Goal: Task Accomplishment & Management: Use online tool/utility

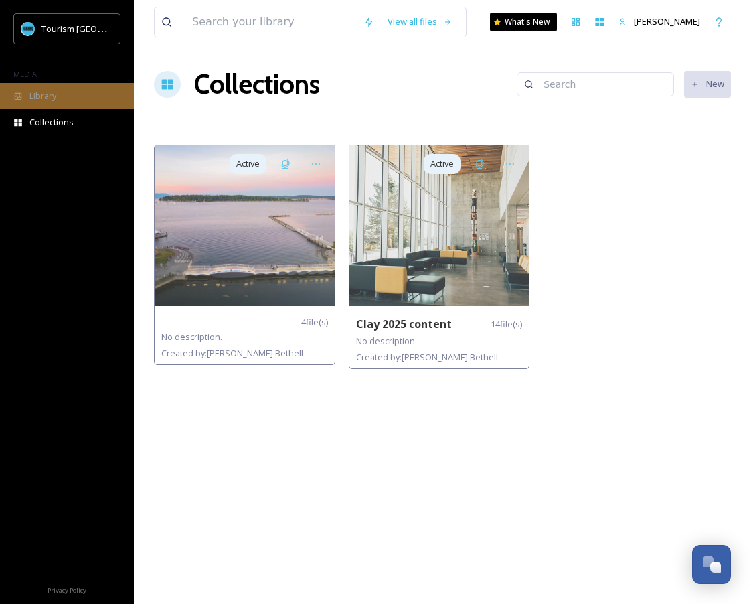
click at [50, 103] on div "Library" at bounding box center [67, 96] width 134 height 26
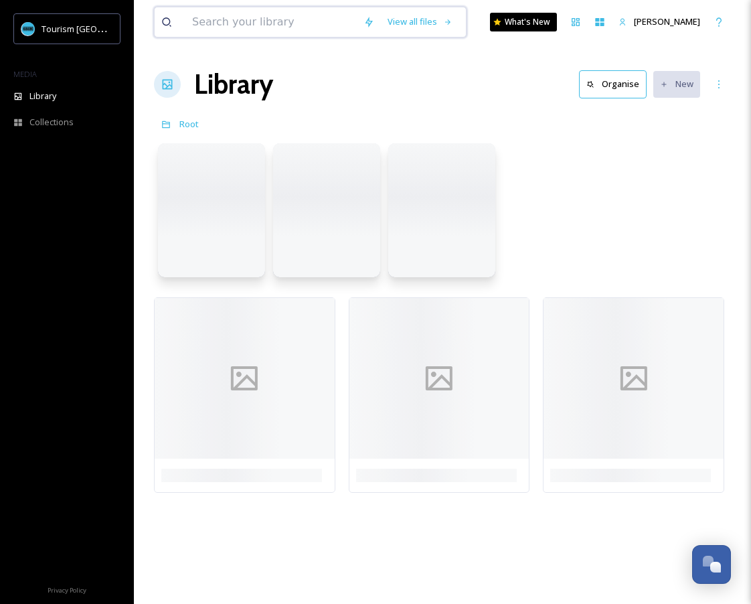
click at [234, 23] on input at bounding box center [270, 21] width 171 height 29
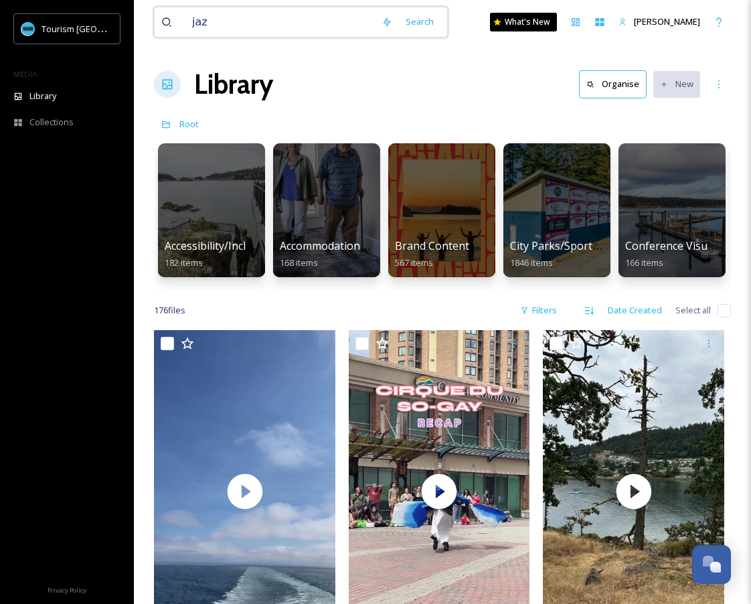
type input "jazz"
type input "jazz fest"
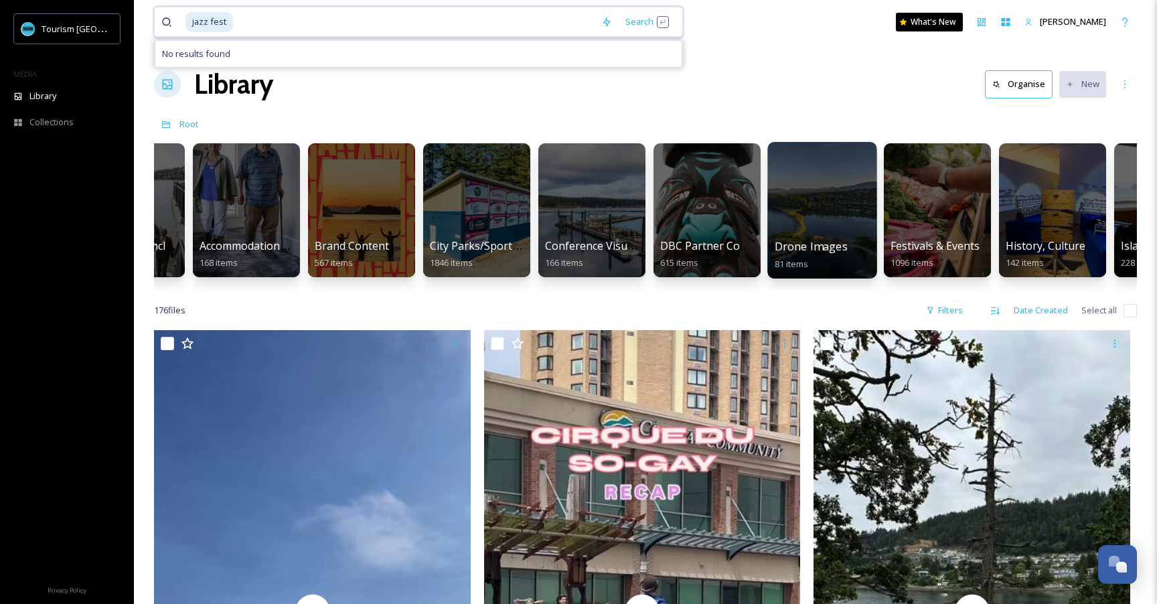
scroll to position [0, 84]
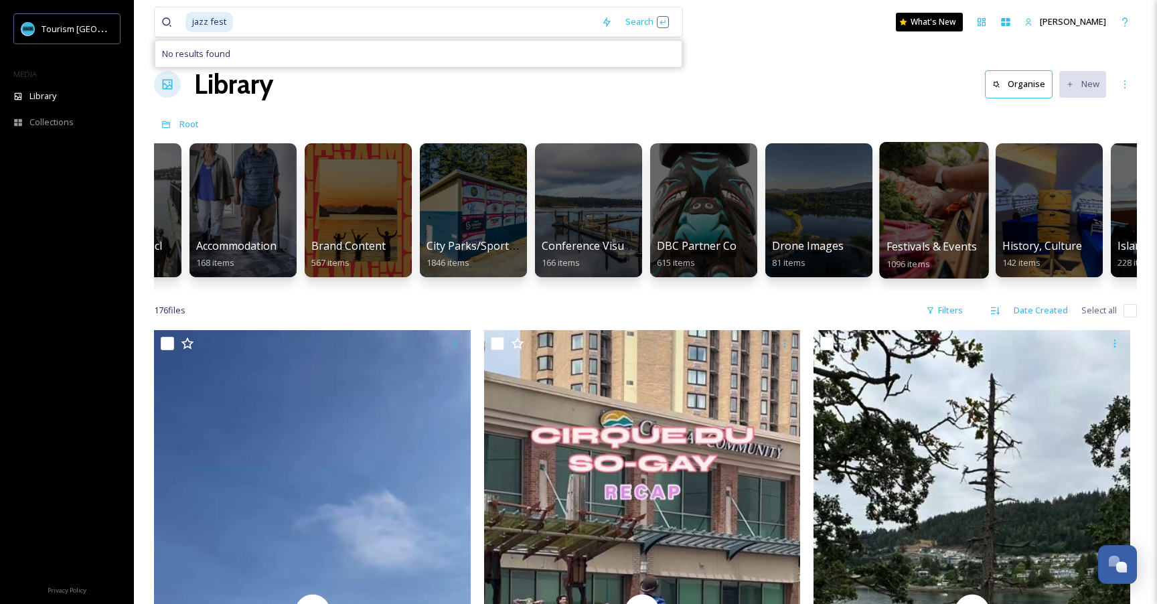
click at [611, 204] on div at bounding box center [933, 210] width 109 height 137
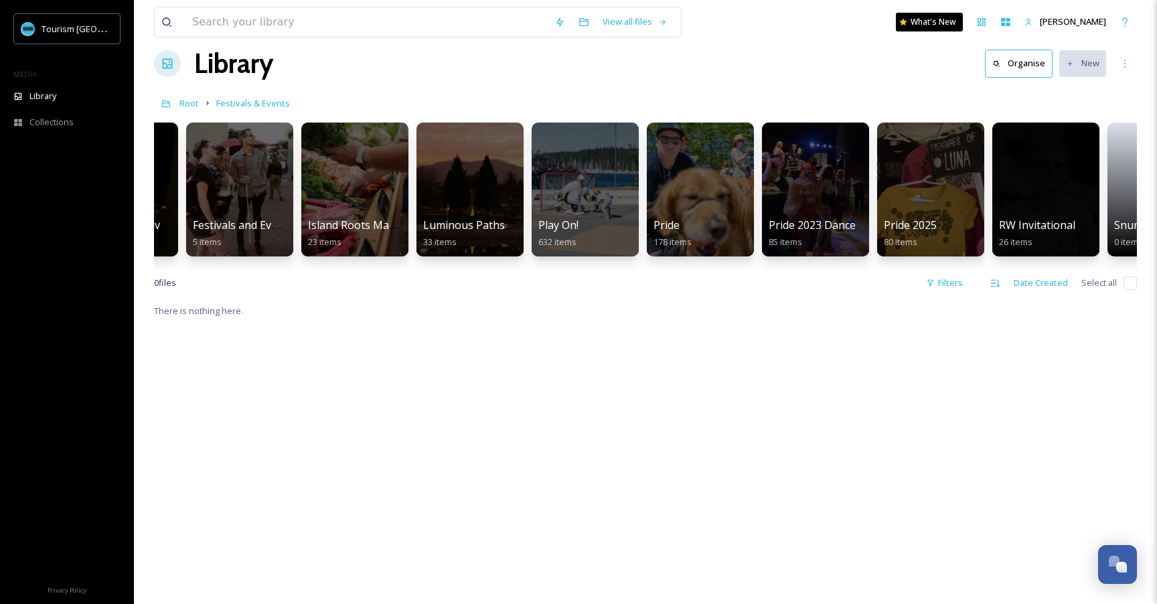
scroll to position [0, 169]
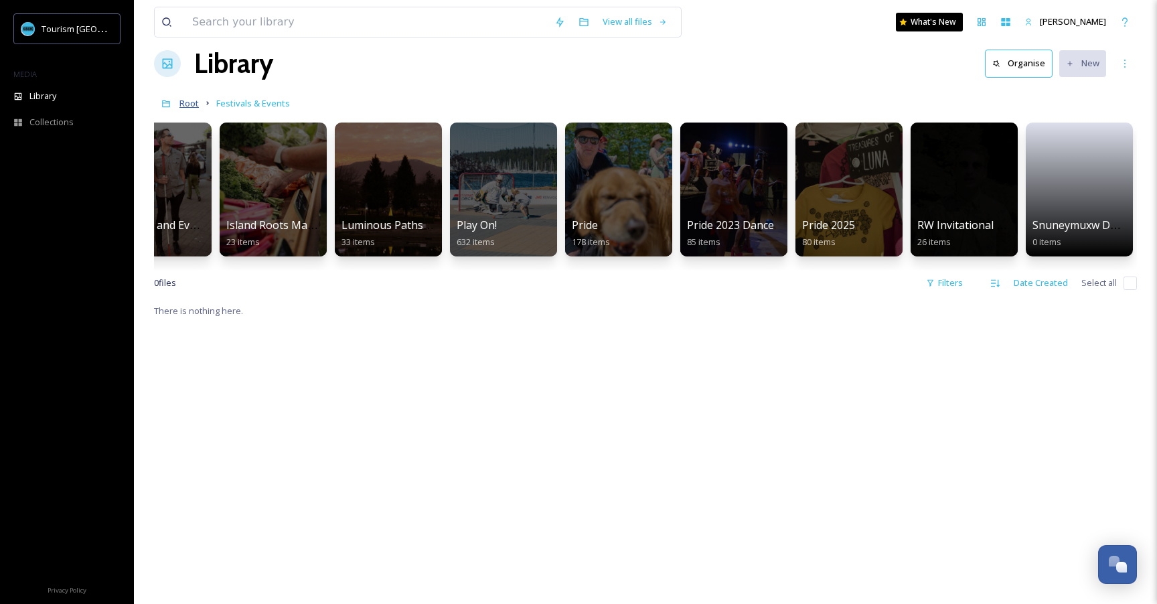
click at [187, 106] on span "Root" at bounding box center [188, 103] width 19 height 12
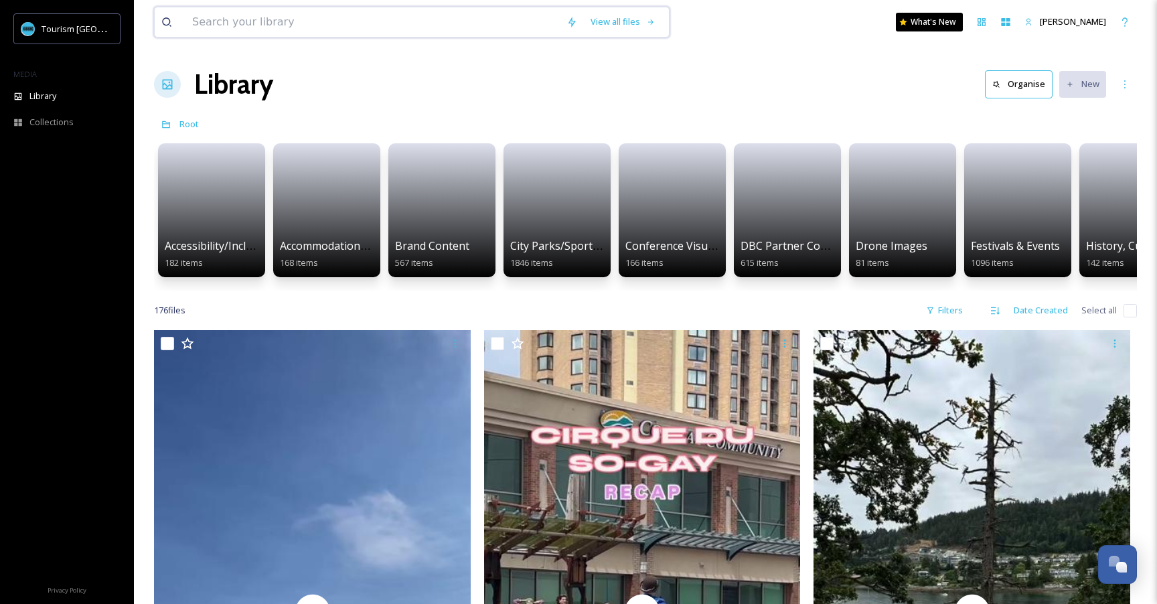
click at [469, 17] on input at bounding box center [372, 21] width 374 height 29
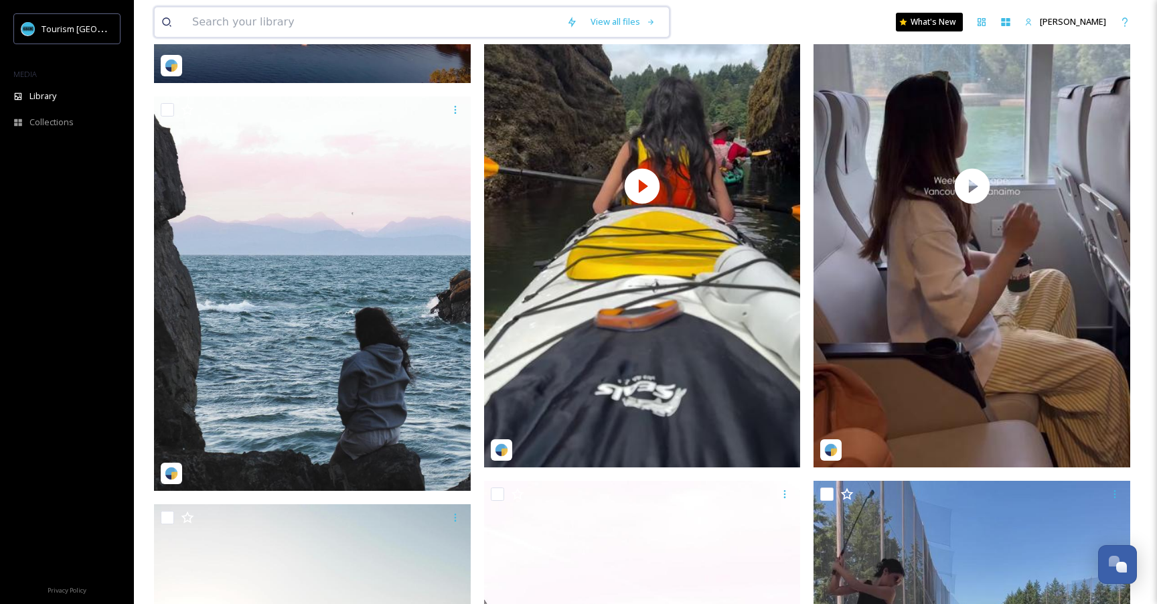
scroll to position [2074, 0]
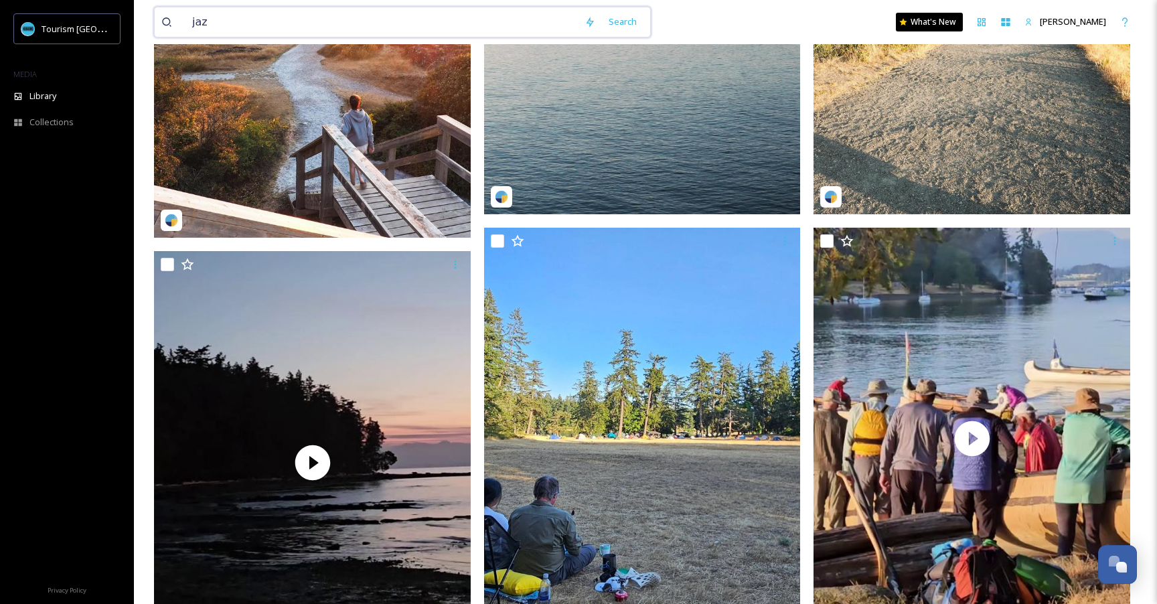
type input "jazz"
click at [283, 39] on div "jazz Search What's New Ashley Lee" at bounding box center [645, 22] width 983 height 44
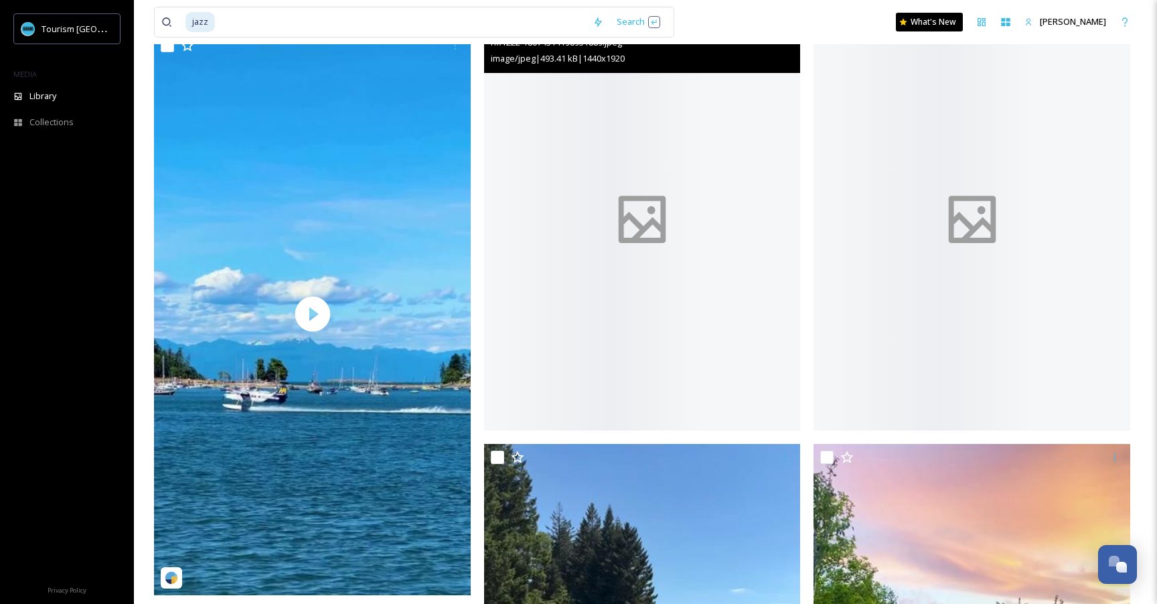
scroll to position [5126, 0]
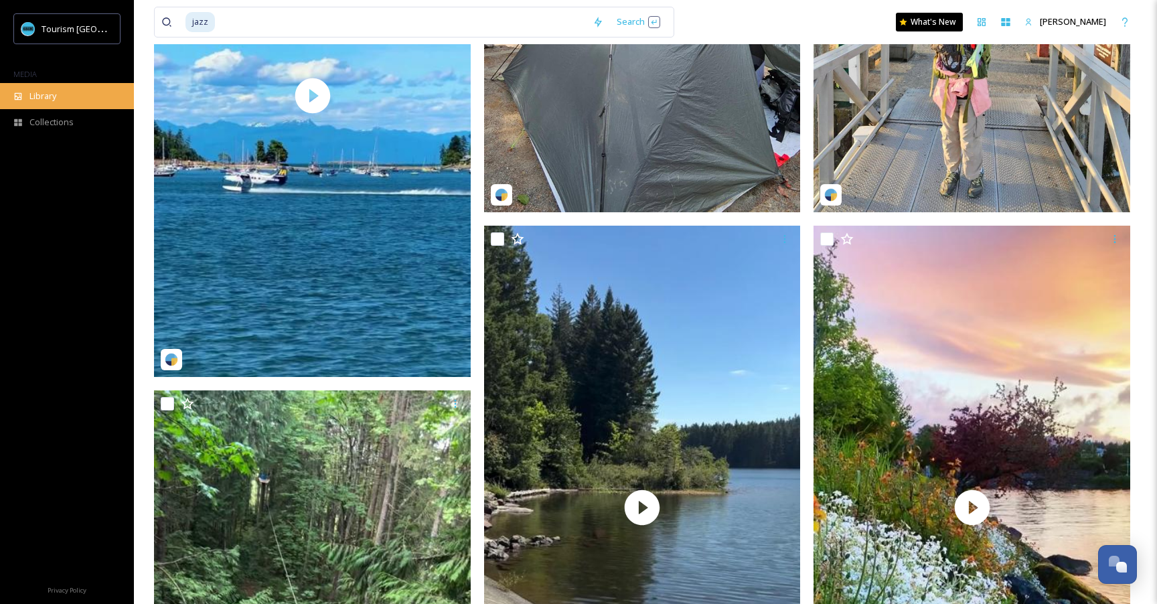
click at [48, 101] on span "Library" at bounding box center [42, 96] width 27 height 13
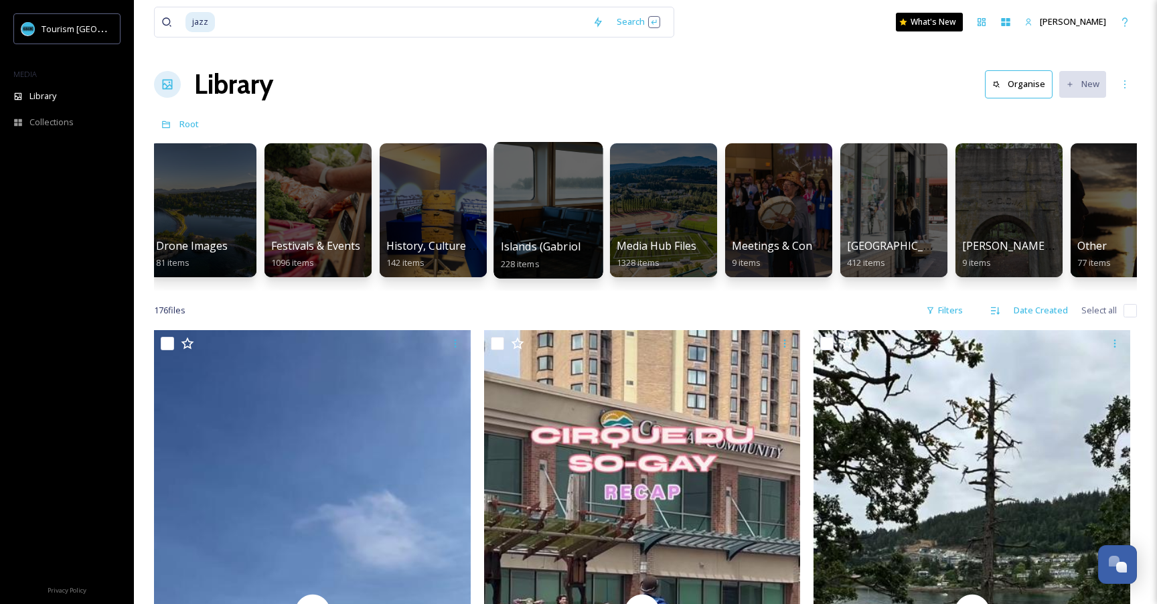
scroll to position [0, 698]
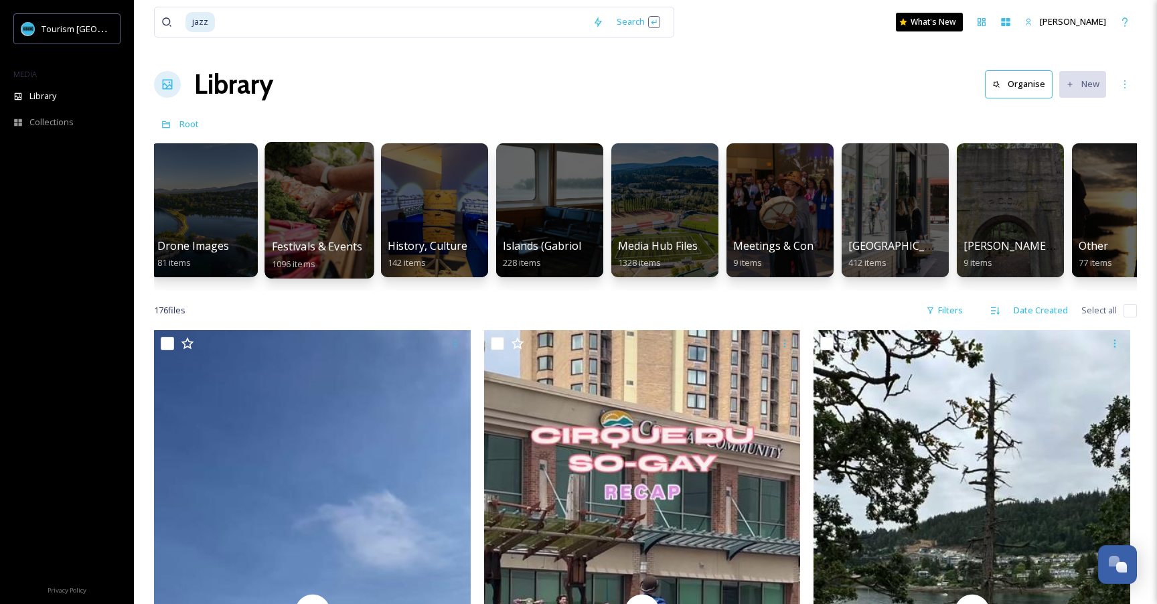
click at [329, 229] on div at bounding box center [318, 210] width 109 height 137
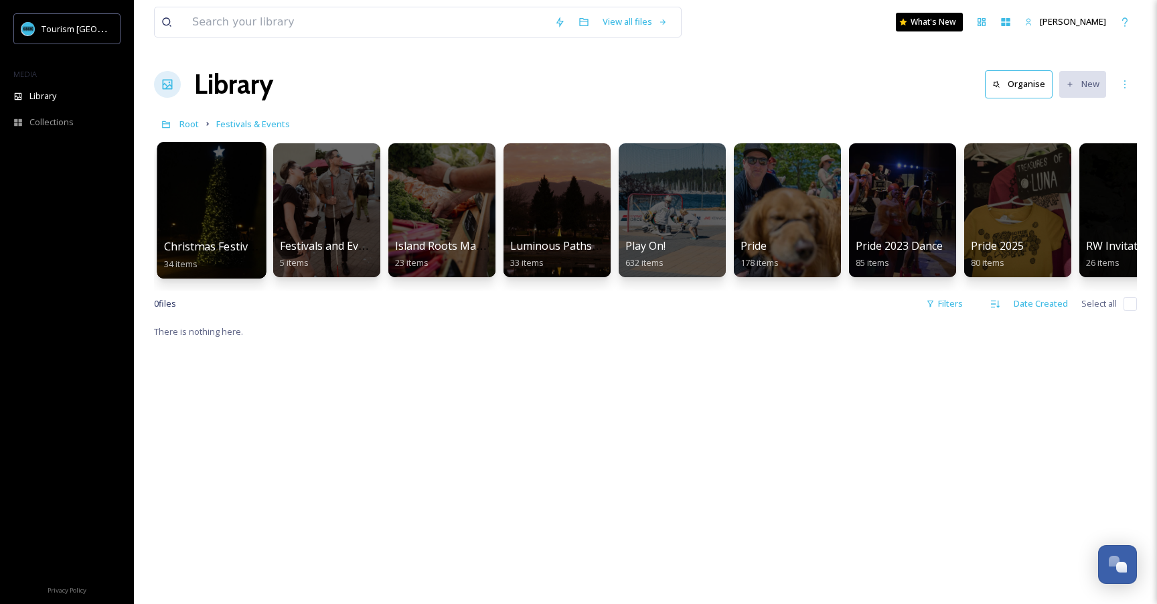
click at [226, 214] on div at bounding box center [211, 210] width 109 height 137
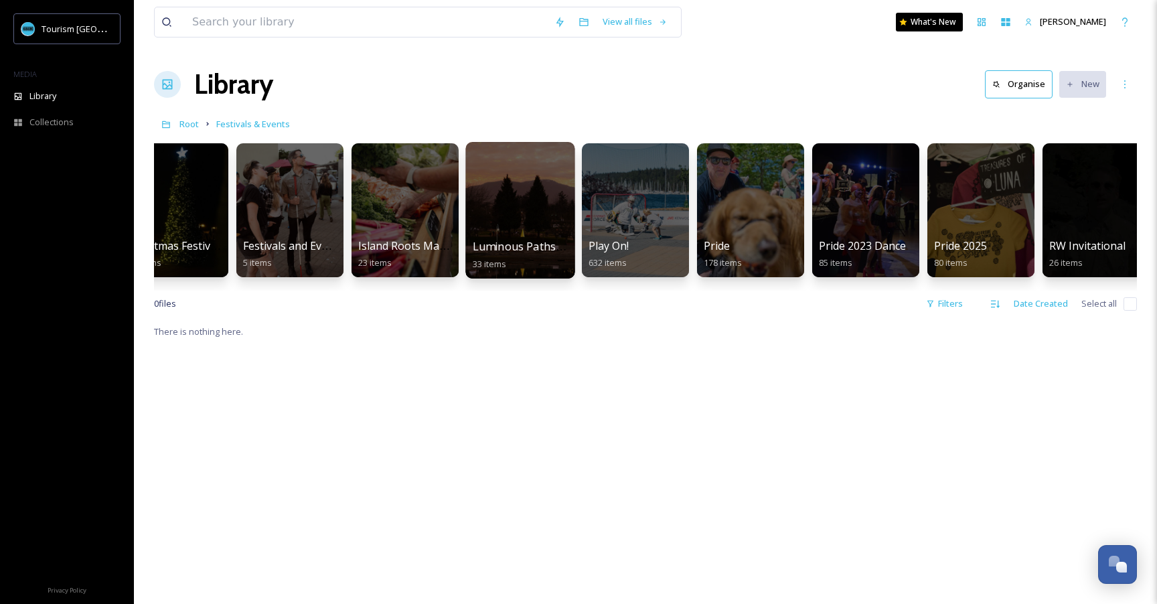
scroll to position [0, 37]
click at [506, 228] on div at bounding box center [519, 210] width 109 height 137
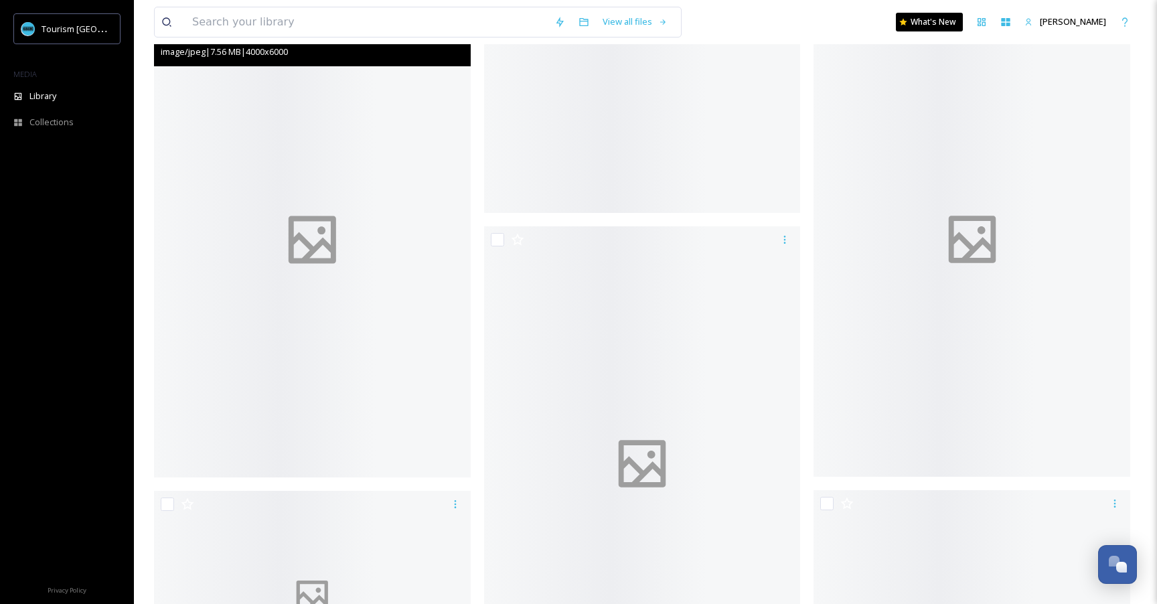
scroll to position [4524, 0]
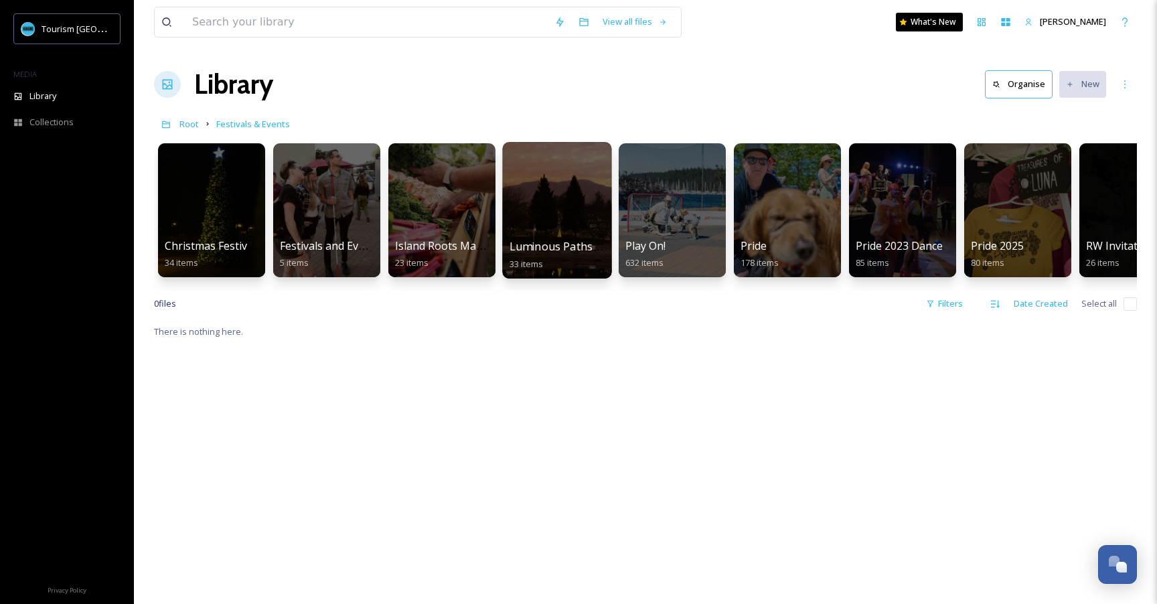
scroll to position [0, 169]
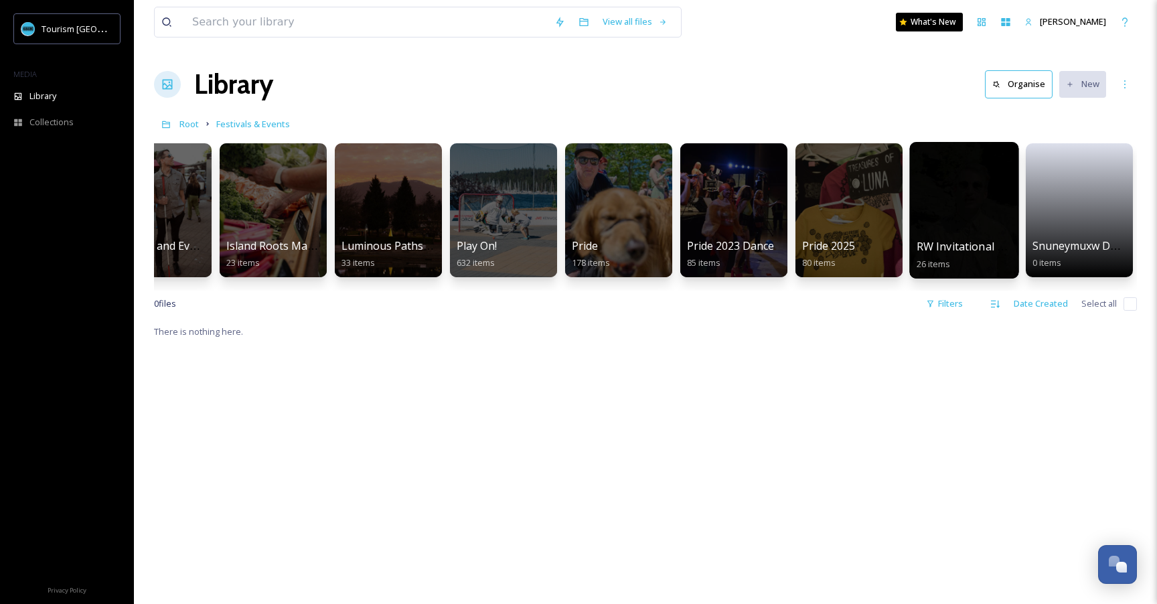
click at [611, 213] on div at bounding box center [963, 210] width 109 height 137
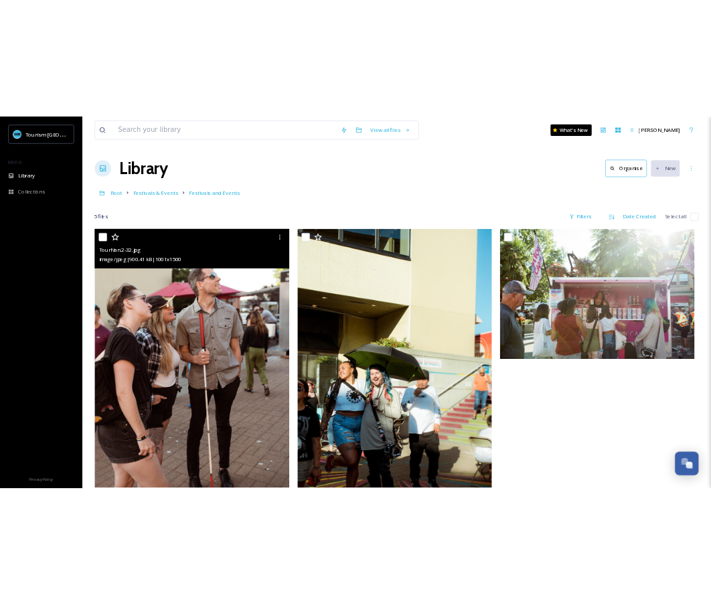
scroll to position [329, 0]
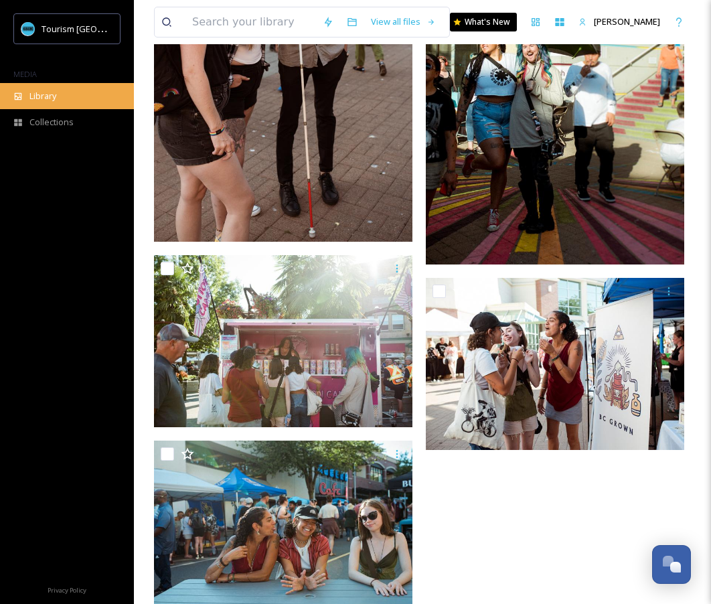
click at [63, 89] on div "Library" at bounding box center [67, 96] width 134 height 26
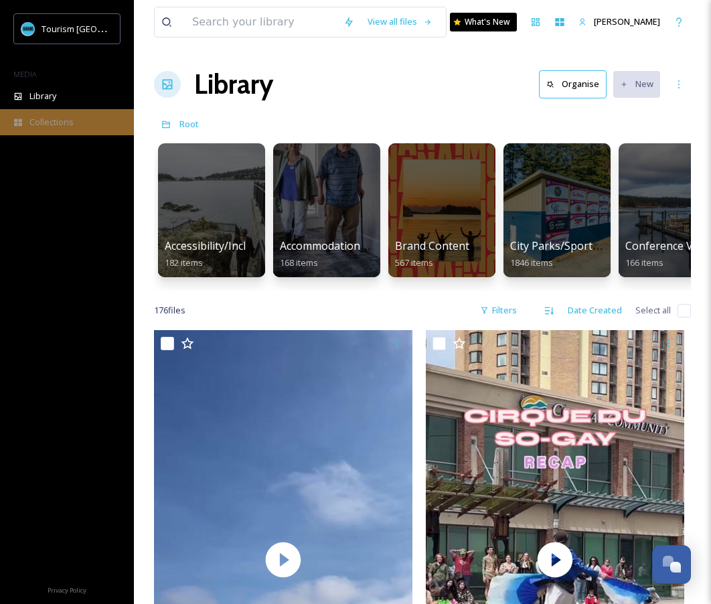
click at [45, 122] on span "Collections" at bounding box center [51, 122] width 44 height 13
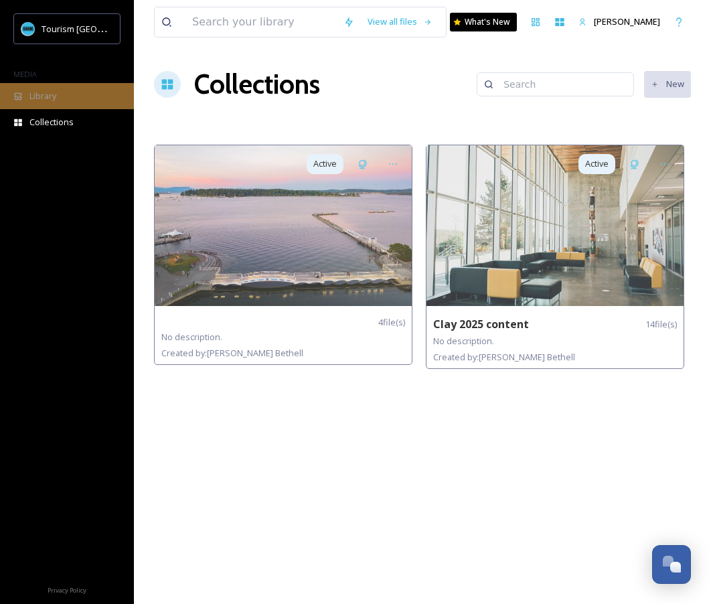
click at [44, 96] on span "Library" at bounding box center [42, 96] width 27 height 13
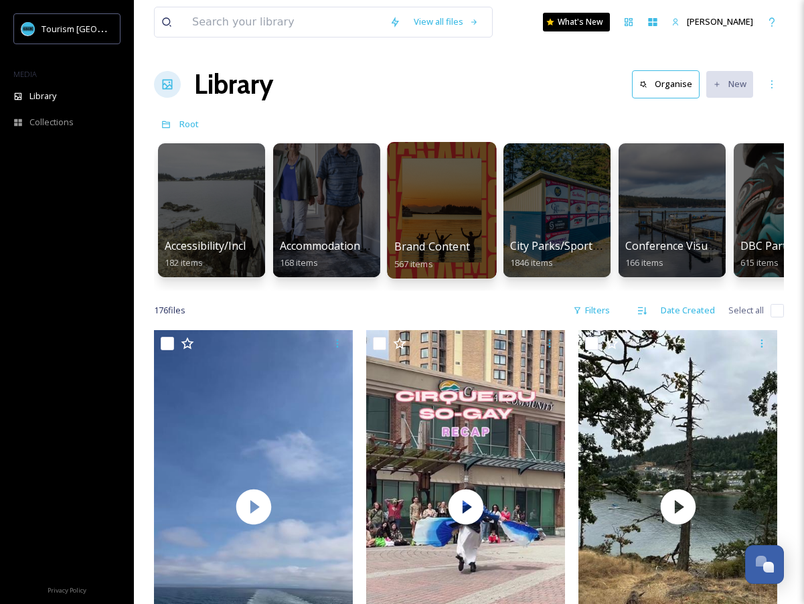
click at [477, 200] on div at bounding box center [441, 210] width 109 height 137
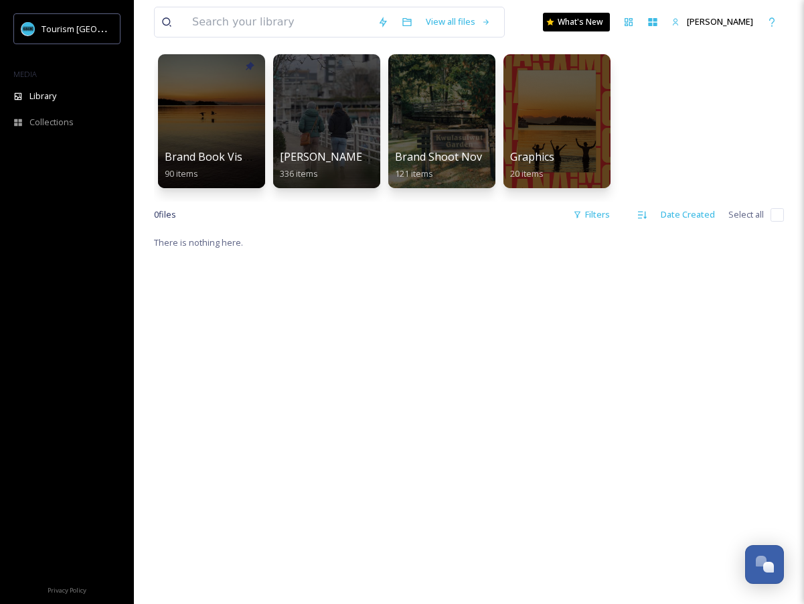
scroll to position [88, 0]
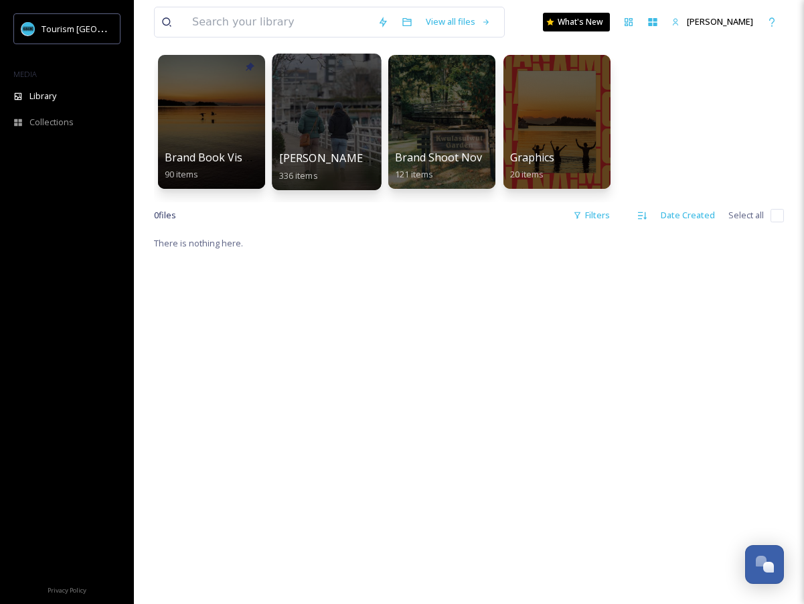
click at [339, 98] on div at bounding box center [326, 122] width 109 height 137
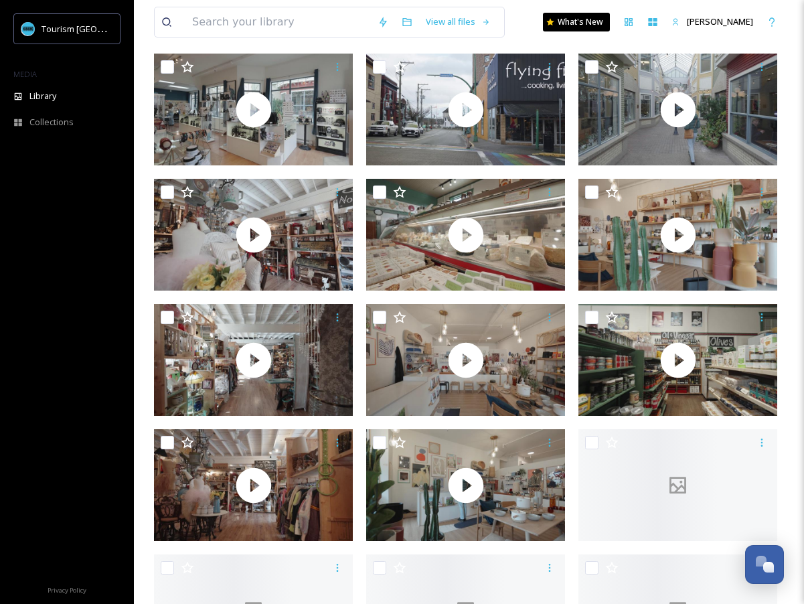
scroll to position [3014, 0]
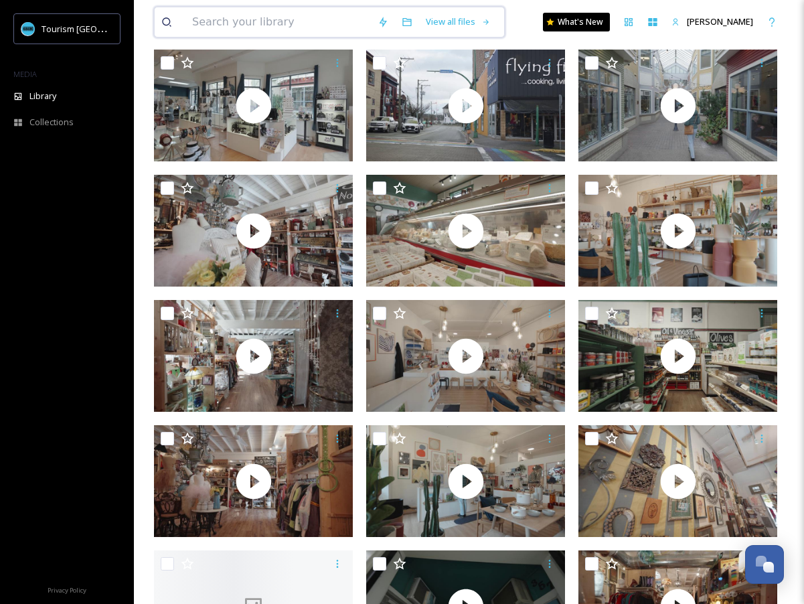
click at [294, 25] on input at bounding box center [277, 21] width 185 height 29
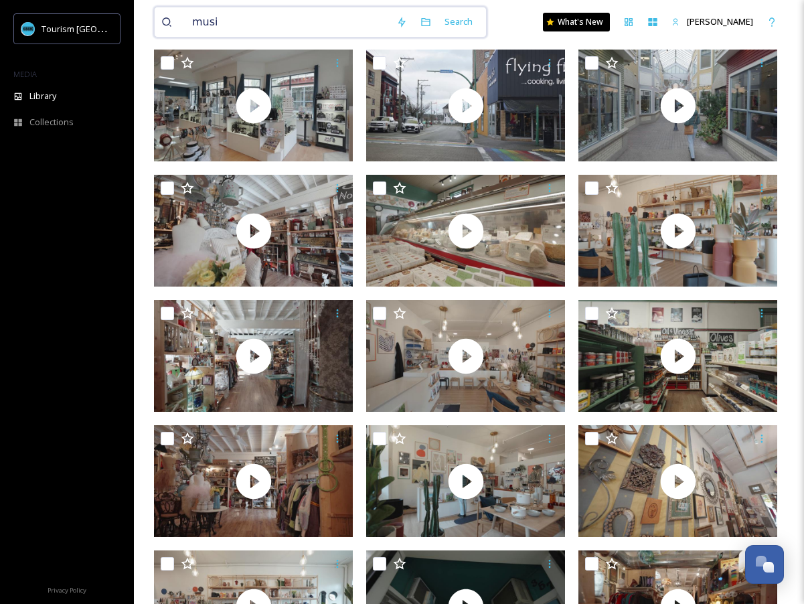
type input "music"
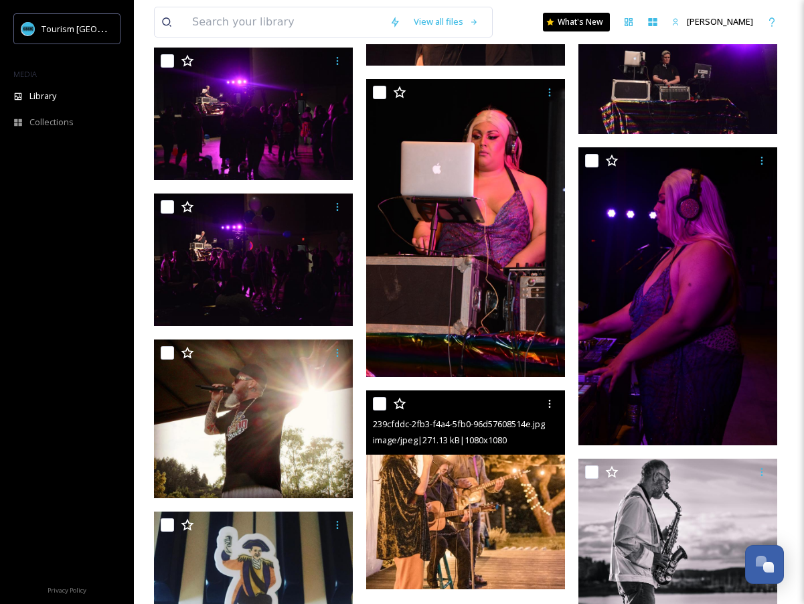
scroll to position [1955, 0]
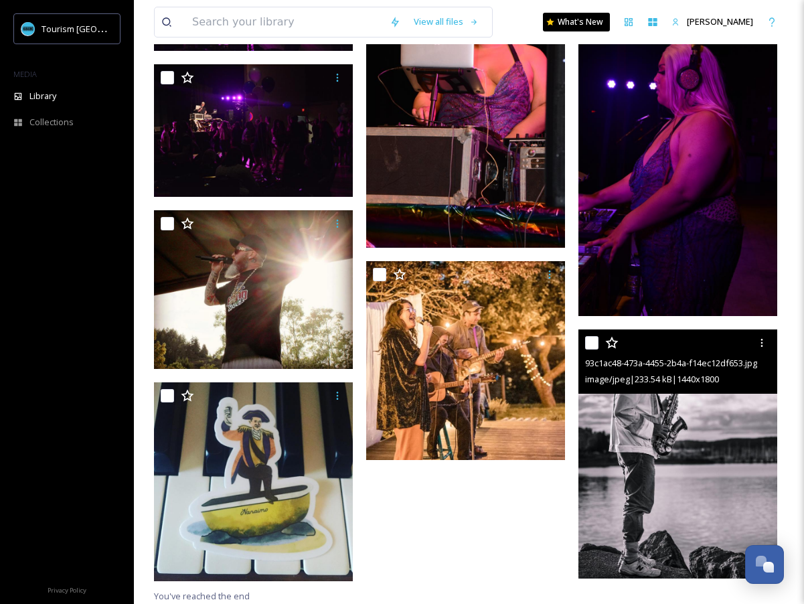
click at [689, 431] on img at bounding box center [678, 453] width 199 height 248
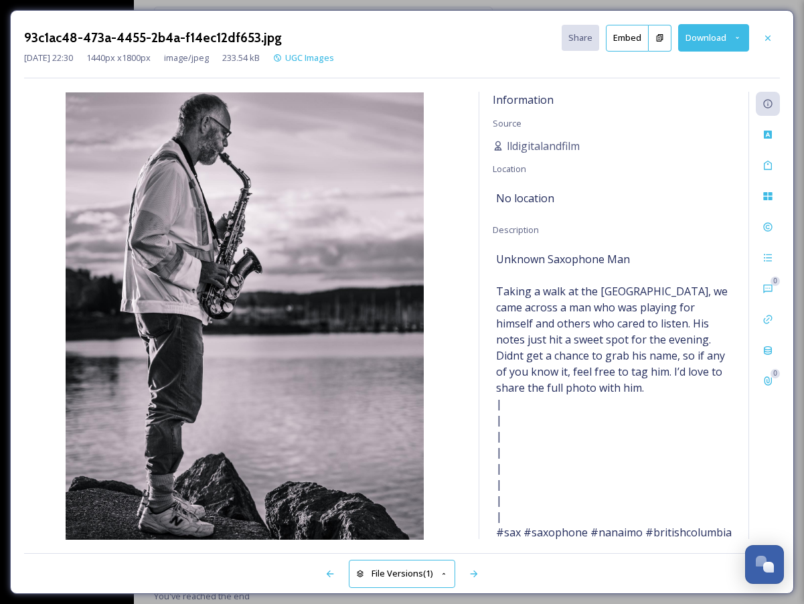
click at [331, 230] on img at bounding box center [244, 315] width 441 height 447
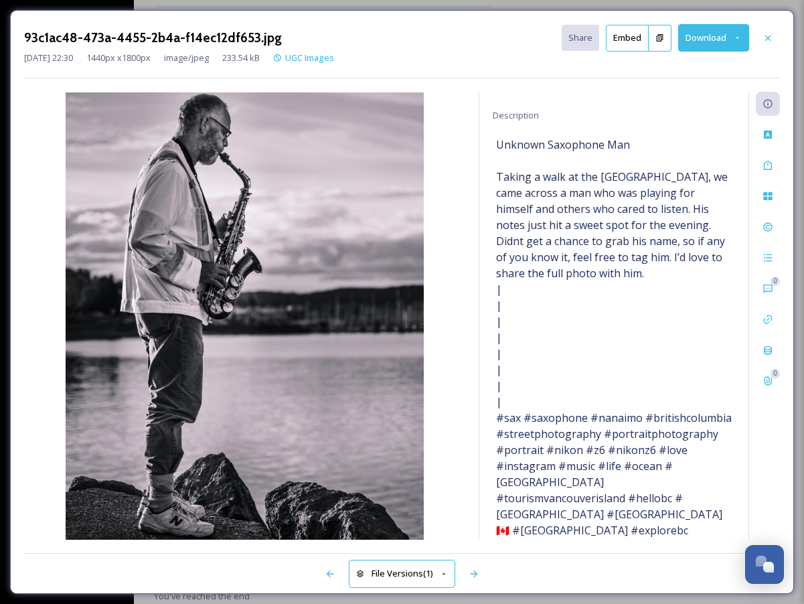
scroll to position [135, 0]
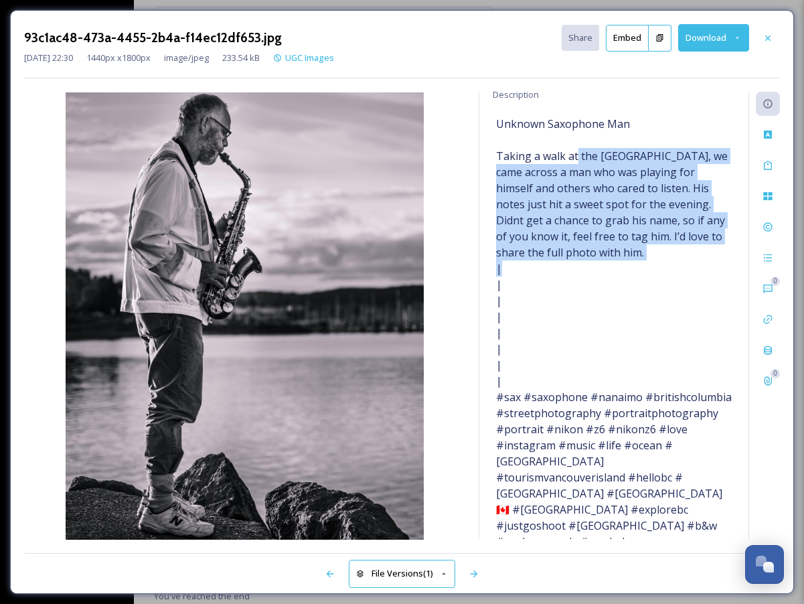
drag, startPoint x: 575, startPoint y: 151, endPoint x: 617, endPoint y: 260, distance: 117.0
click at [617, 260] on span "Unknown Saxophone Man Taking a walk at the [GEOGRAPHIC_DATA], we came across a …" at bounding box center [614, 333] width 236 height 434
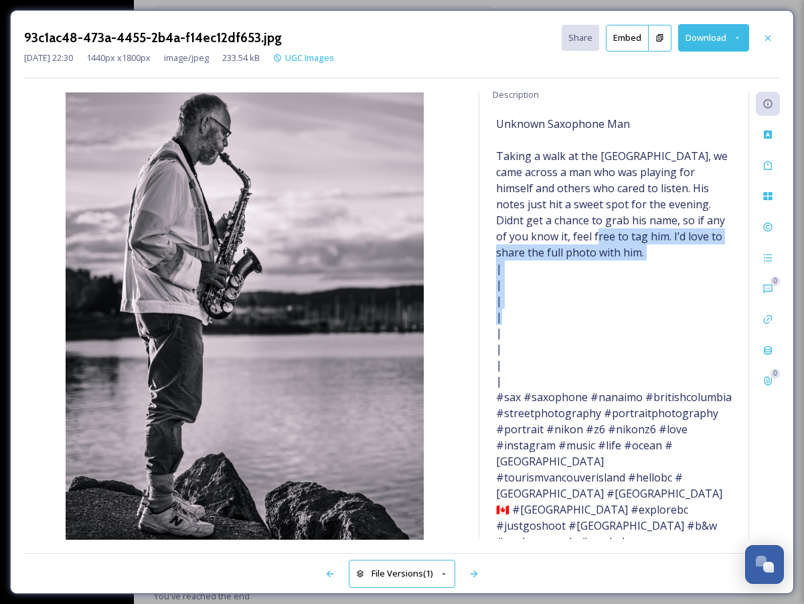
drag, startPoint x: 597, startPoint y: 241, endPoint x: 635, endPoint y: 320, distance: 87.7
click at [635, 320] on span "Unknown Saxophone Man Taking a walk at the [GEOGRAPHIC_DATA], we came across a …" at bounding box center [614, 333] width 236 height 434
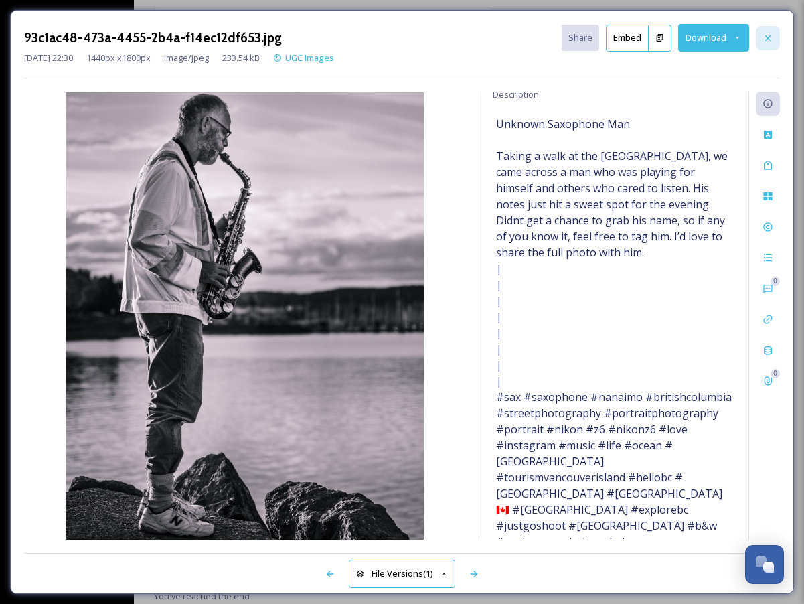
click at [767, 40] on icon at bounding box center [768, 38] width 11 height 11
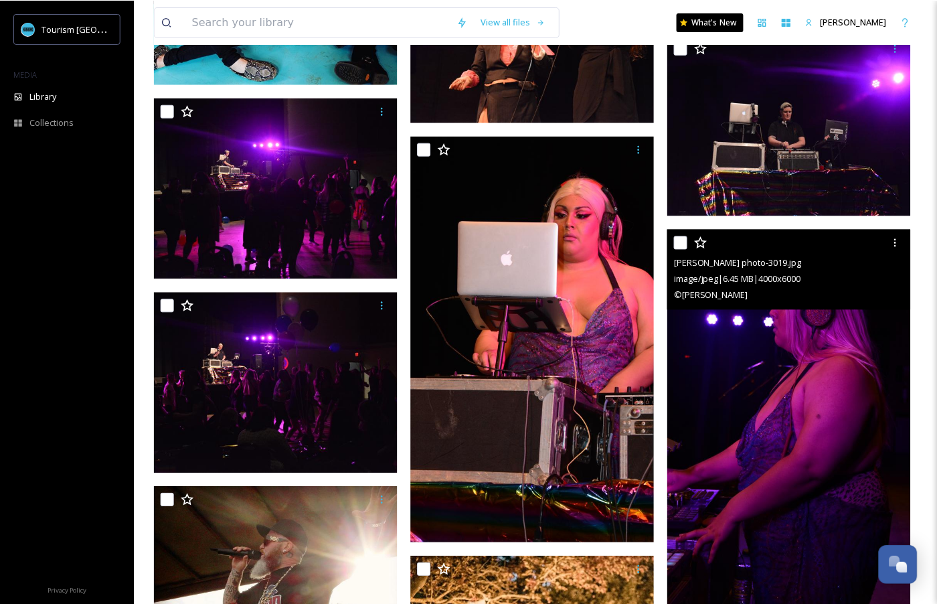
scroll to position [2357, 0]
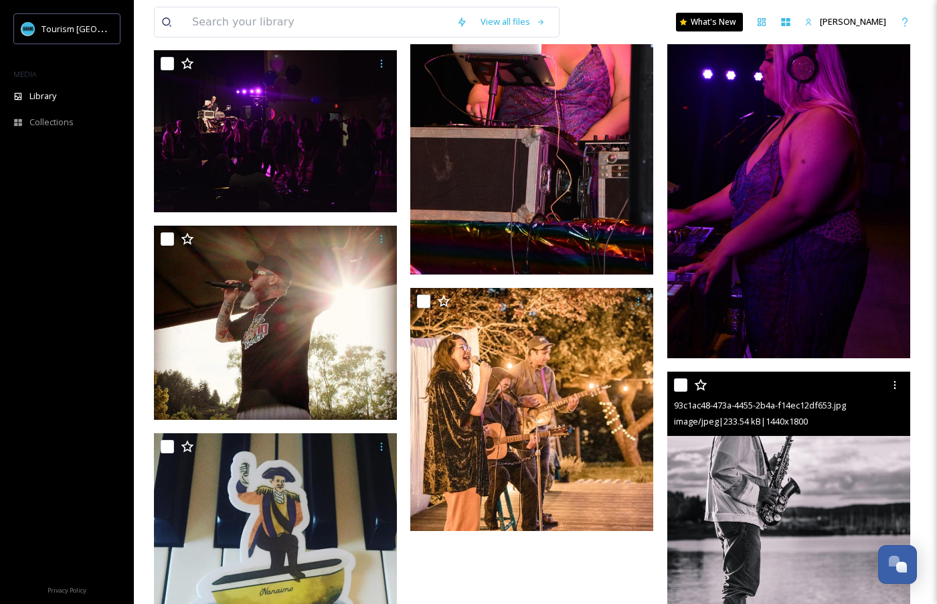
click at [679, 386] on input "checkbox" at bounding box center [680, 384] width 13 height 13
checkbox input "true"
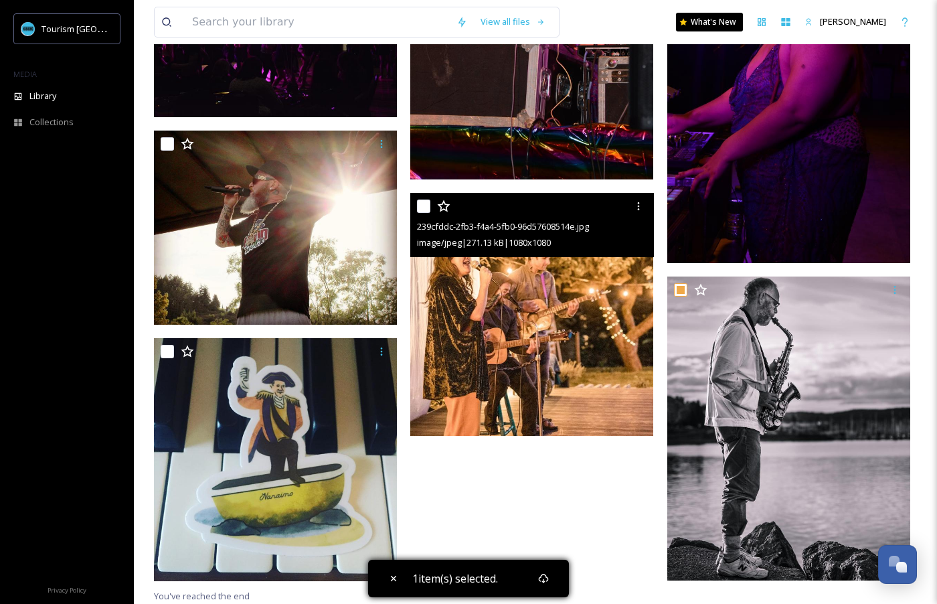
scroll to position [2452, 0]
click at [473, 321] on img at bounding box center [531, 314] width 243 height 243
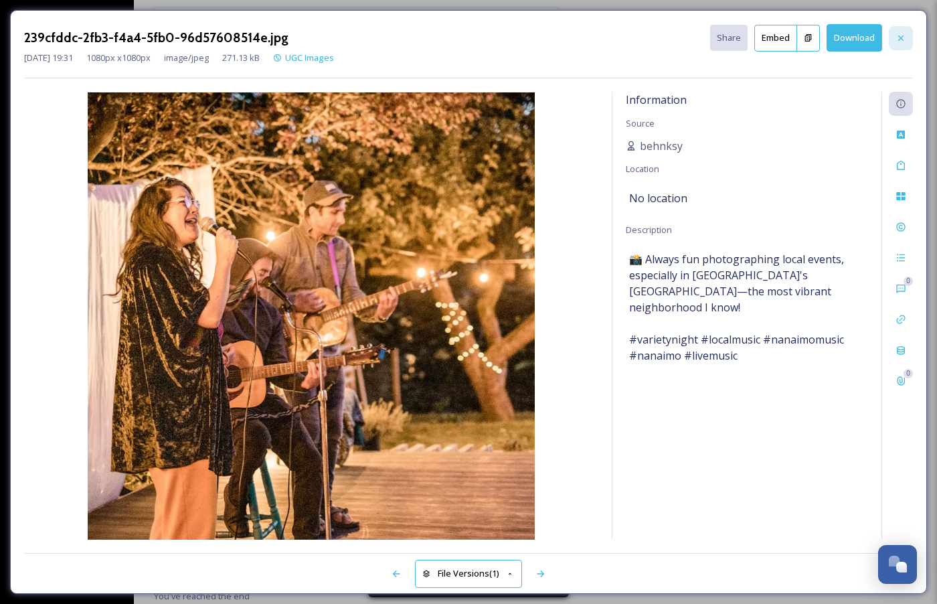
click at [903, 33] on icon at bounding box center [901, 38] width 11 height 11
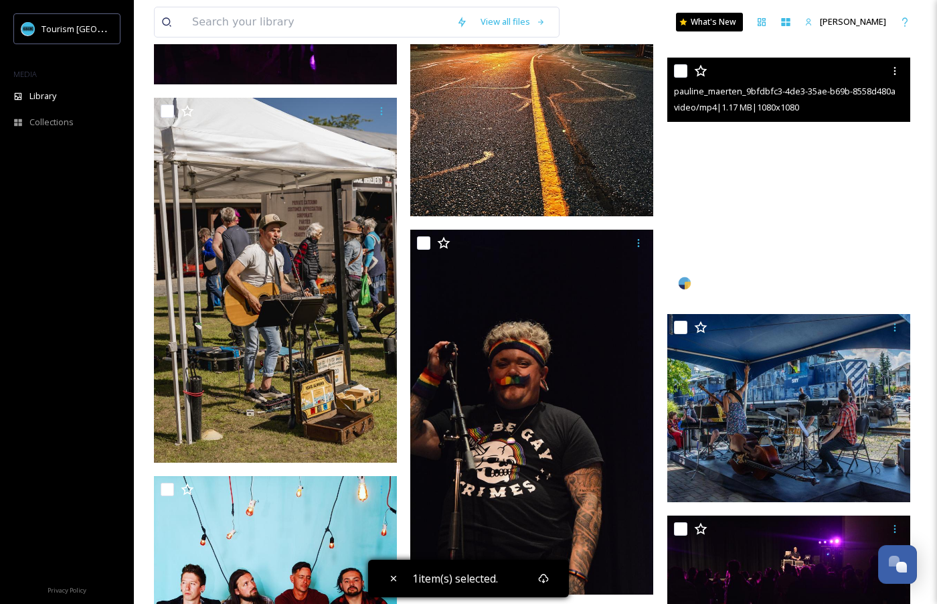
scroll to position [1483, 0]
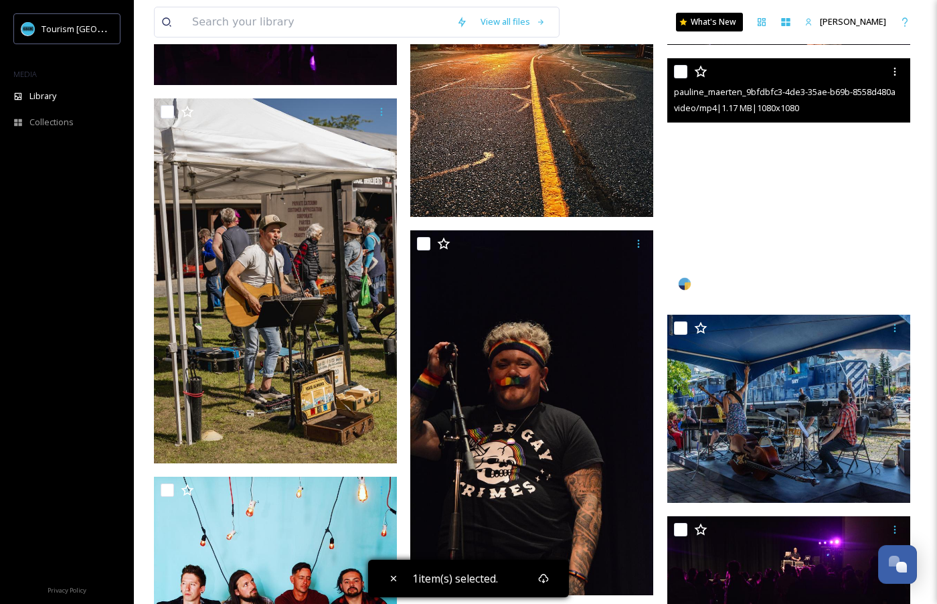
click at [757, 224] on video "pauline_maerten_9bfdbfc3-4de3-35ae-b69b-8558d480a06c.mp4" at bounding box center [789, 179] width 243 height 243
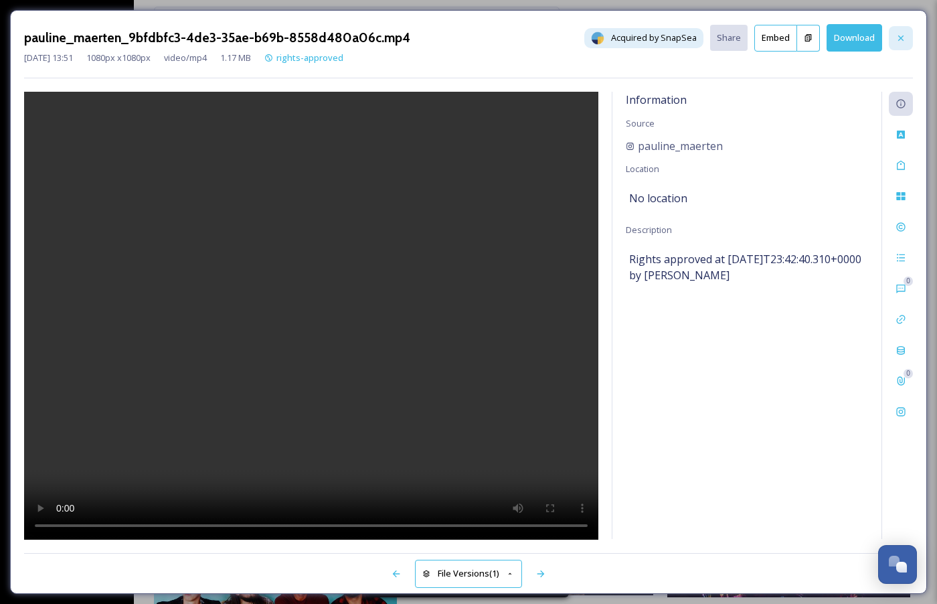
click at [897, 31] on div at bounding box center [901, 38] width 24 height 24
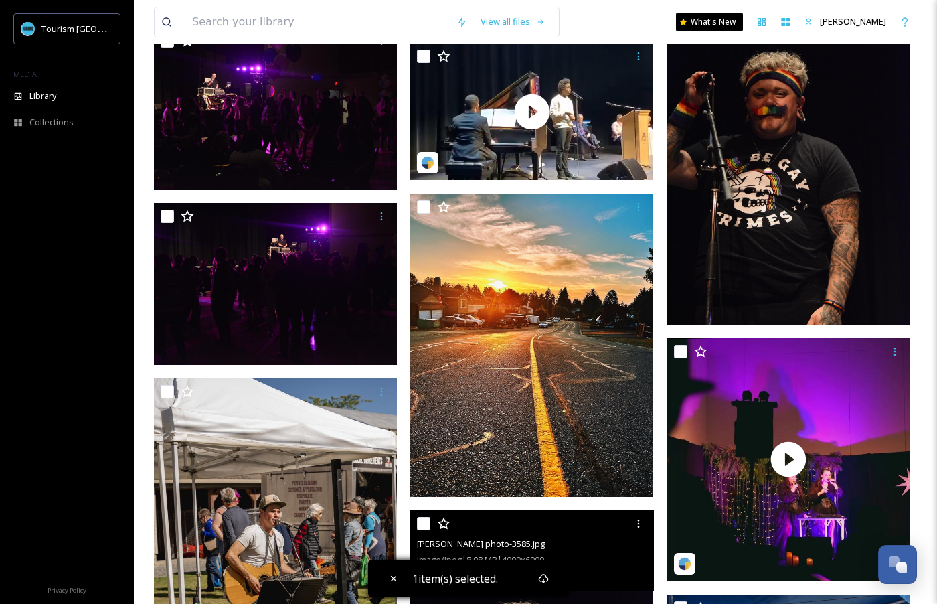
scroll to position [1199, 0]
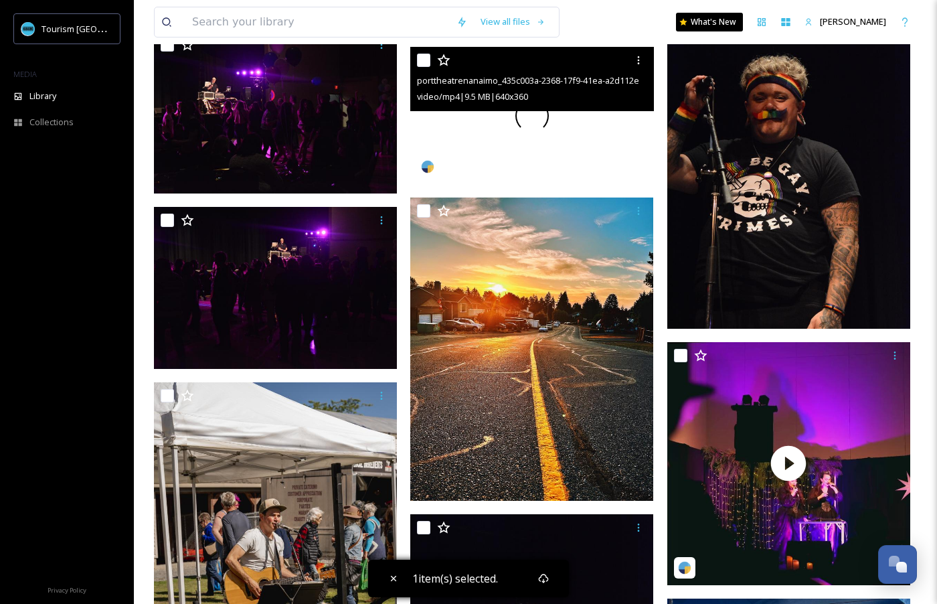
click at [512, 146] on div at bounding box center [531, 115] width 243 height 137
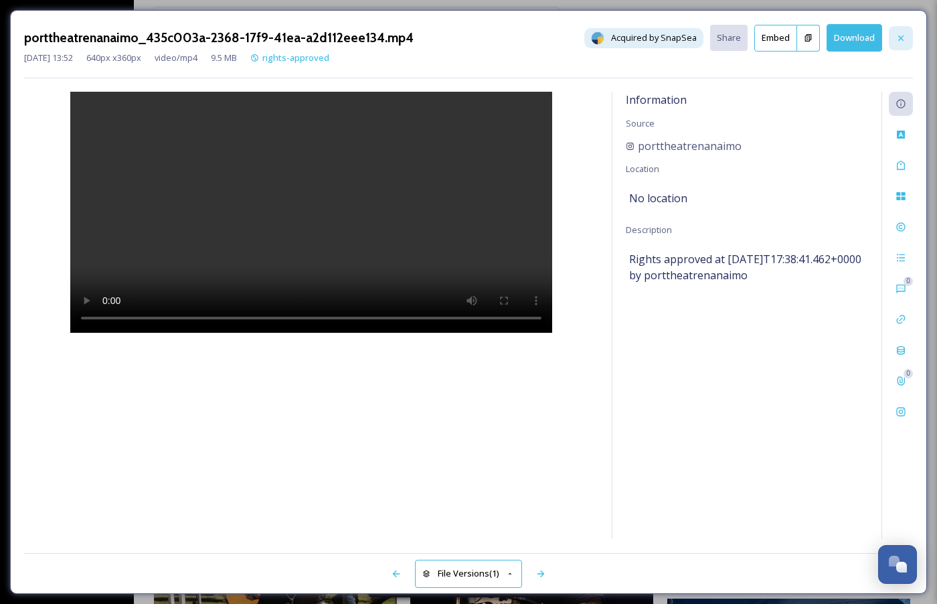
click at [901, 39] on icon at bounding box center [901, 38] width 11 height 11
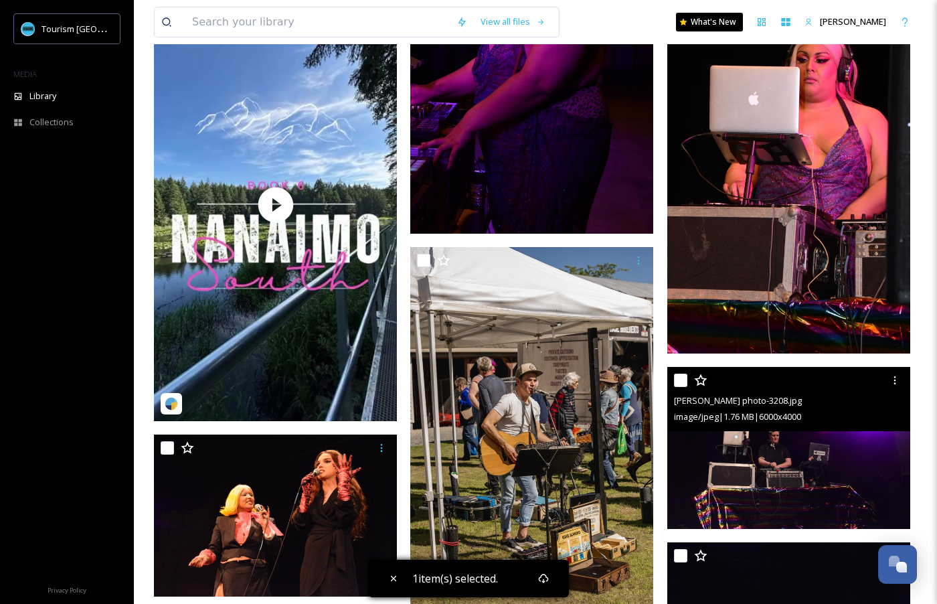
scroll to position [601, 0]
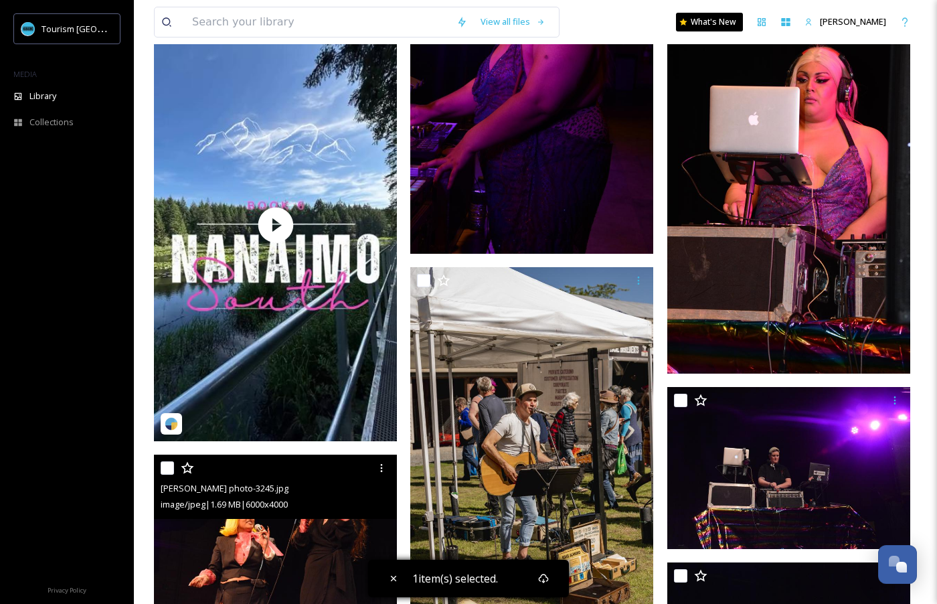
click at [263, 541] on img at bounding box center [275, 536] width 243 height 162
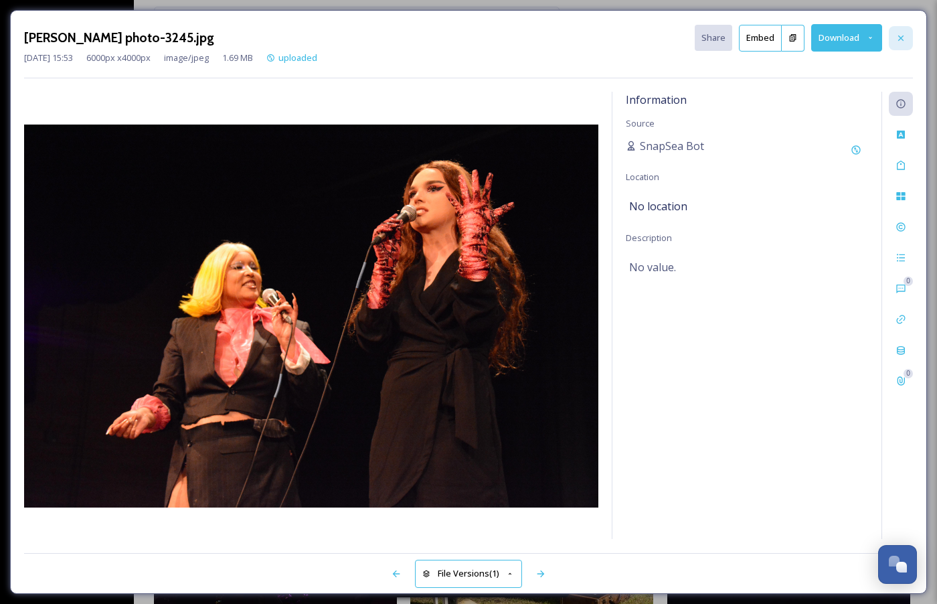
click at [899, 40] on icon at bounding box center [901, 38] width 11 height 11
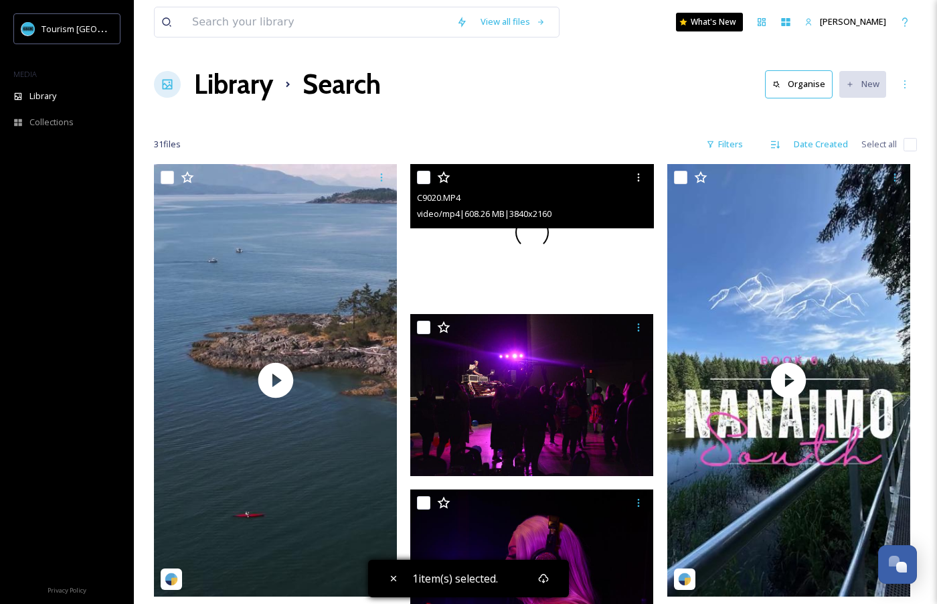
click at [552, 260] on div at bounding box center [531, 232] width 243 height 137
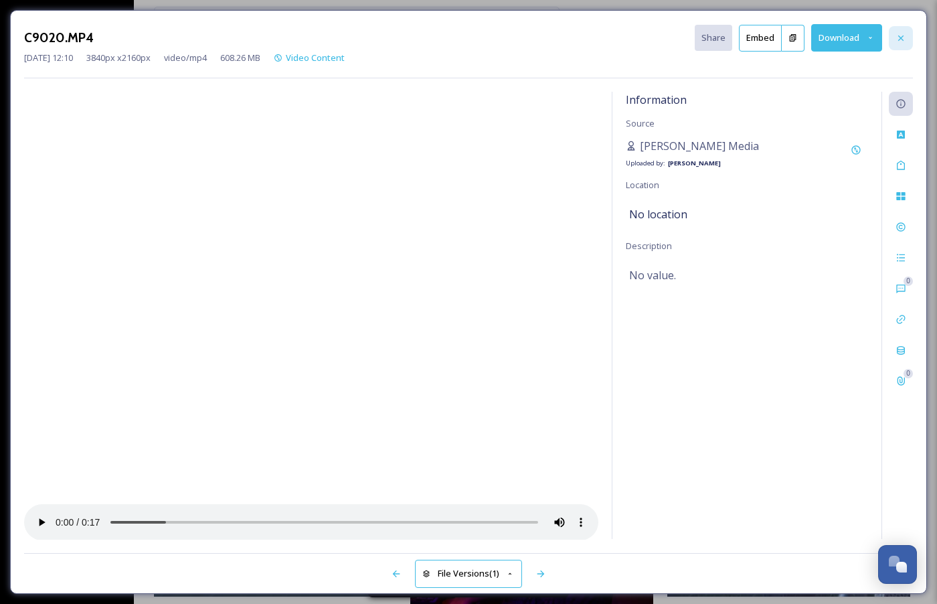
click at [902, 35] on icon at bounding box center [901, 37] width 5 height 5
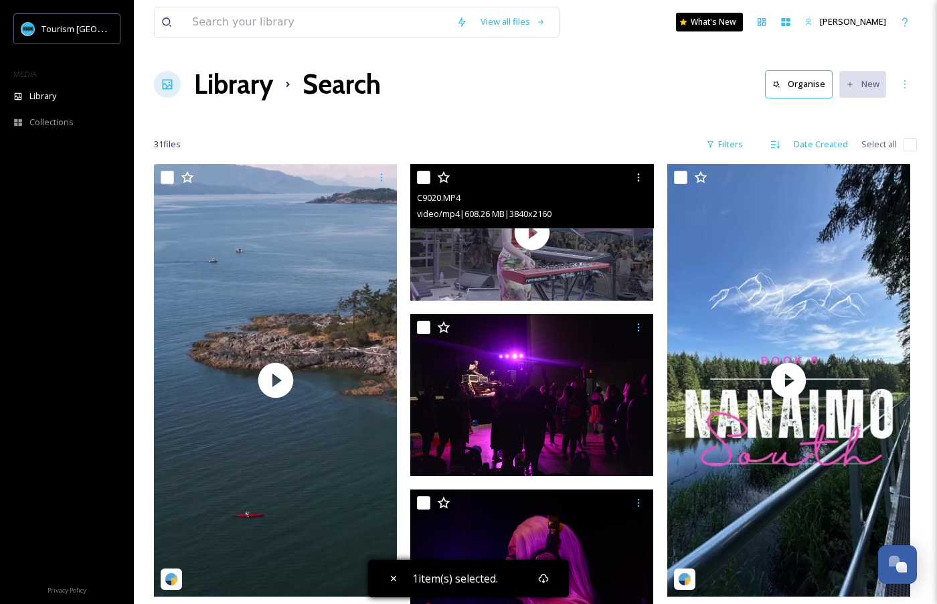
click at [421, 179] on input "checkbox" at bounding box center [423, 177] width 13 height 13
checkbox input "true"
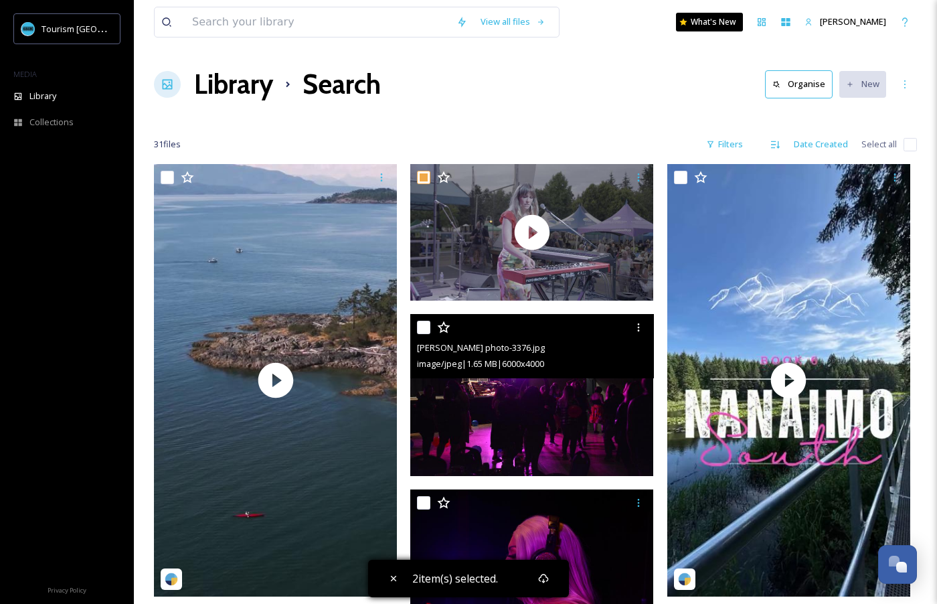
click at [512, 417] on img at bounding box center [531, 395] width 243 height 162
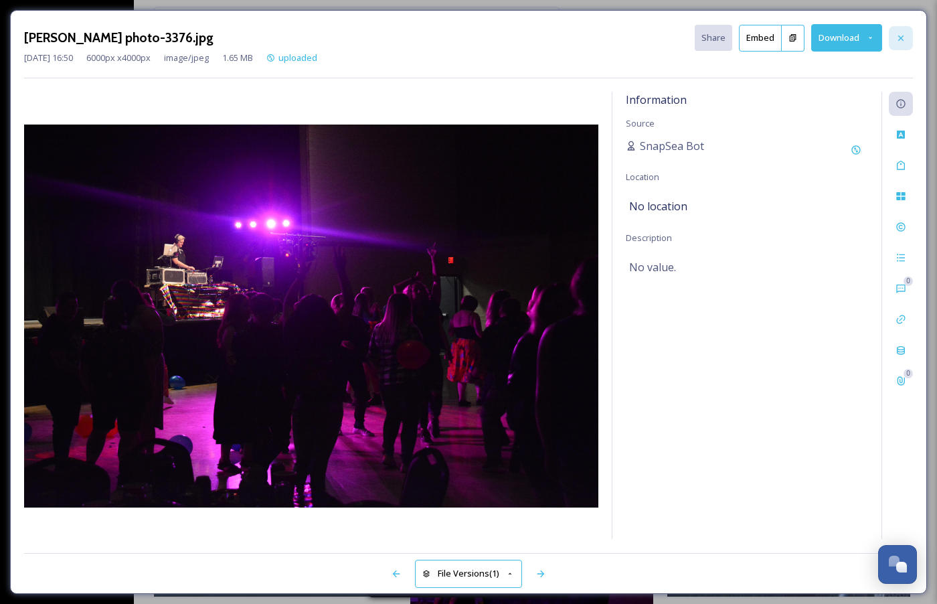
click at [899, 38] on icon at bounding box center [901, 38] width 11 height 11
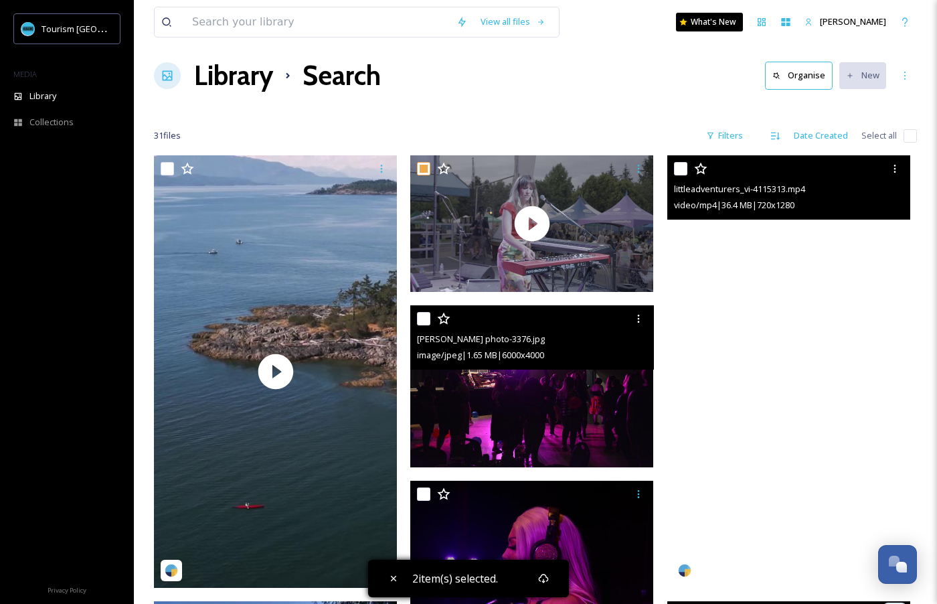
scroll to position [9, 0]
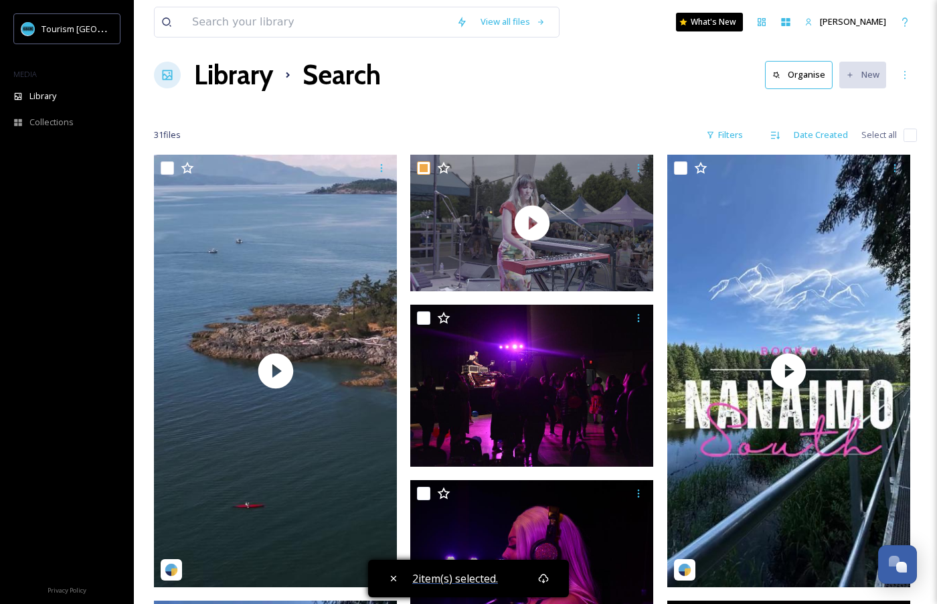
click at [473, 584] on span "2 item(s) selected." at bounding box center [455, 578] width 86 height 15
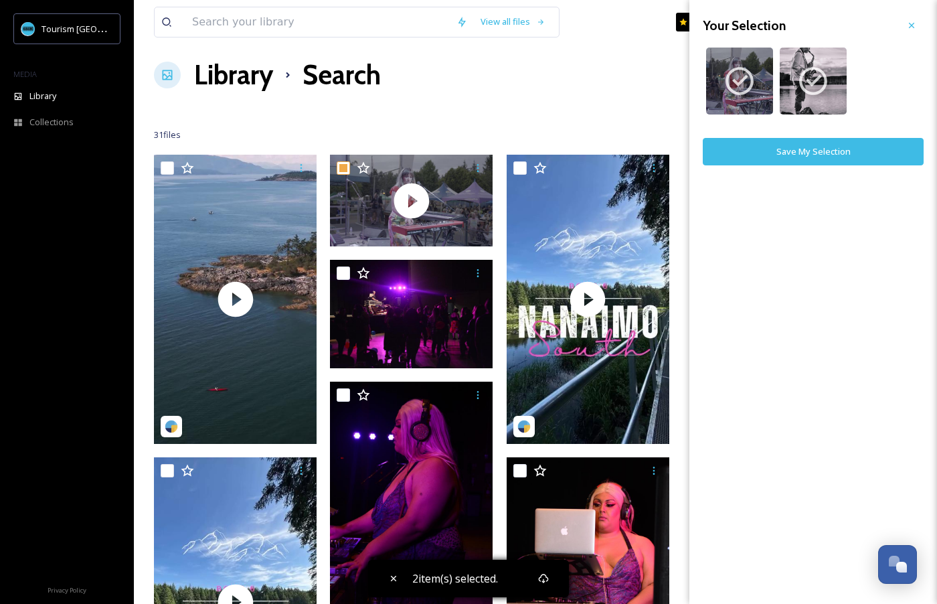
click at [818, 155] on button "Save My Selection" at bounding box center [813, 151] width 221 height 27
click at [818, 189] on button "View Files" at bounding box center [813, 185] width 221 height 27
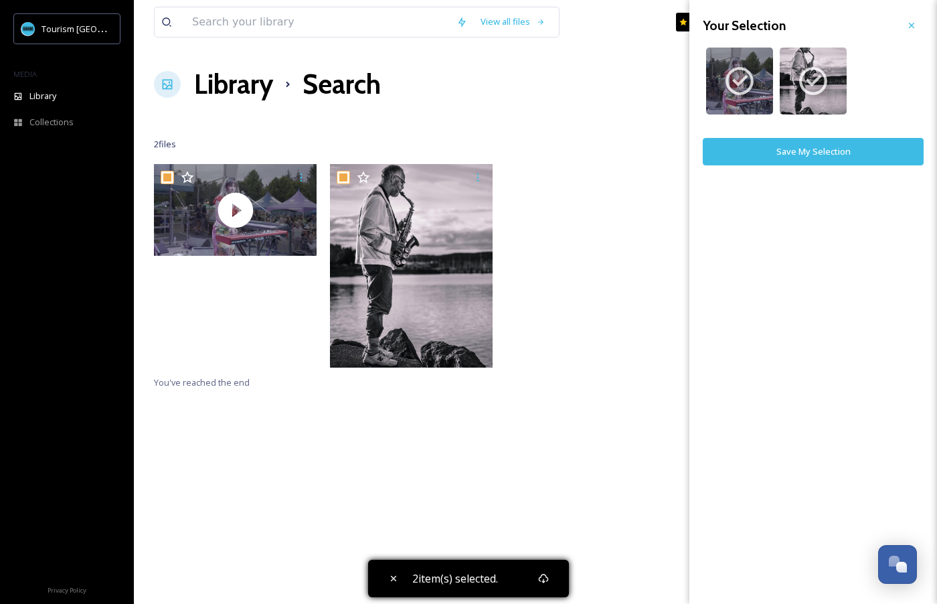
click at [591, 108] on div "View all files What's New [PERSON_NAME] Library Search Organise New Your Select…" at bounding box center [536, 384] width 804 height 768
